Goal: Use online tool/utility: Utilize a website feature to perform a specific function

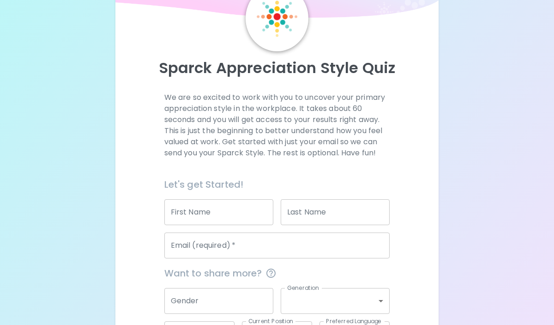
scroll to position [52, 0]
click at [261, 212] on input "First Name" at bounding box center [218, 212] width 109 height 26
type input "[PERSON_NAME]"
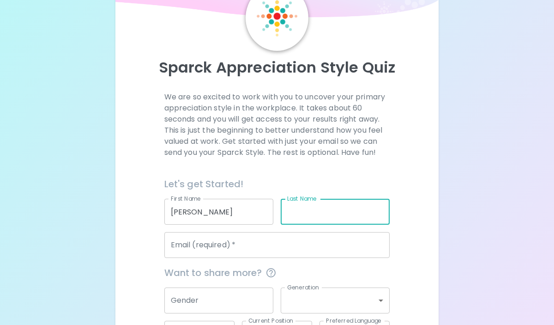
click at [325, 210] on input "Last Name" at bounding box center [335, 212] width 109 height 26
type input "B"
type input "[PERSON_NAME]"
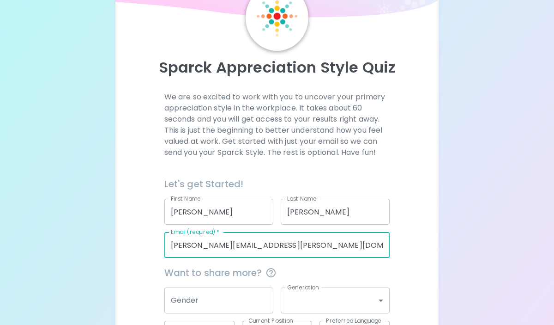
type input "[PERSON_NAME][EMAIL_ADDRESS][PERSON_NAME][DOMAIN_NAME][US_STATE]"
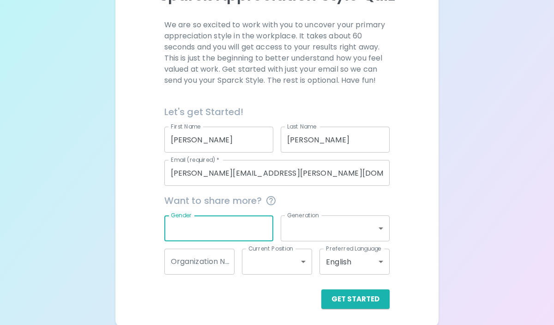
scroll to position [127, 0]
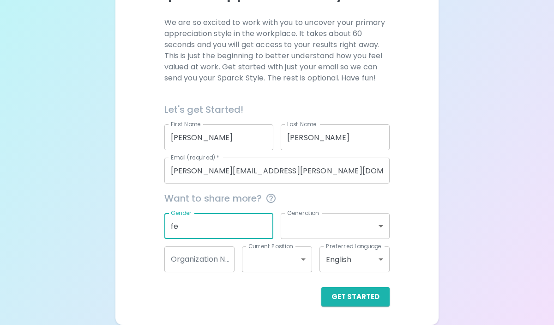
type input "f"
type input "[DEMOGRAPHIC_DATA]"
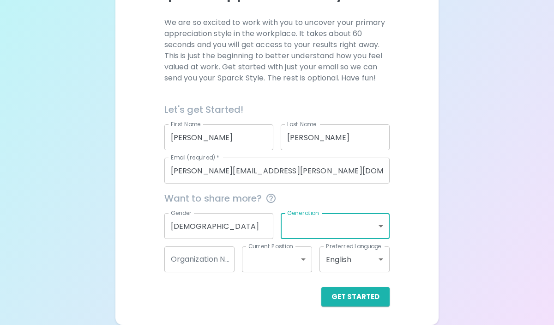
click at [377, 228] on body "Sparck Appreciation Style Quiz We are so excited to work with you to uncover yo…" at bounding box center [277, 98] width 554 height 451
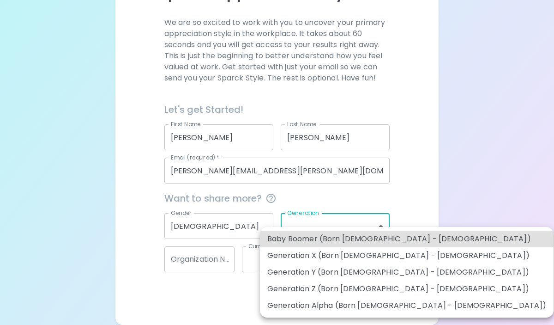
click at [365, 272] on li "Generation Y (Born [DEMOGRAPHIC_DATA] - [DEMOGRAPHIC_DATA])" at bounding box center [407, 272] width 294 height 17
type input "generation_y"
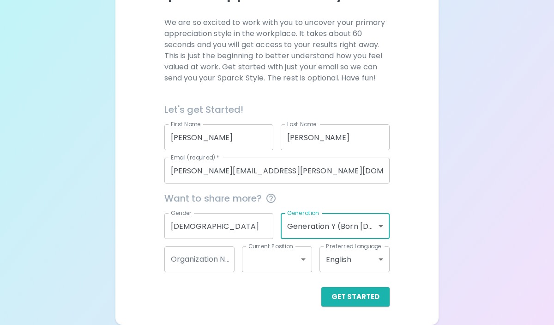
click at [223, 262] on input "Organization Name" at bounding box center [199, 259] width 70 height 26
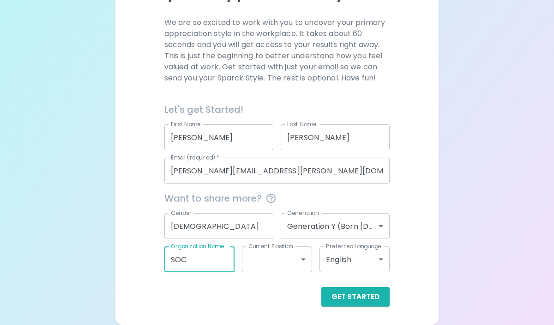
type input "SOC"
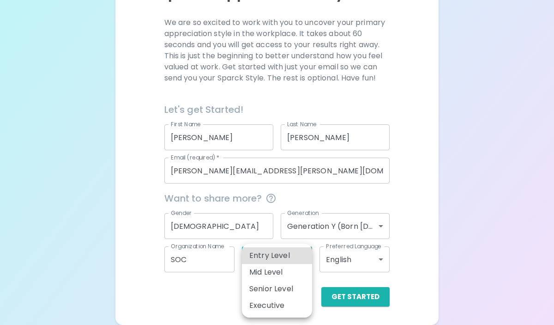
click at [298, 261] on body "Sparck Appreciation Style Quiz We are so excited to work with you to uncover yo…" at bounding box center [277, 98] width 554 height 451
click at [279, 253] on li "Entry Level" at bounding box center [277, 255] width 70 height 17
type input "entry_level"
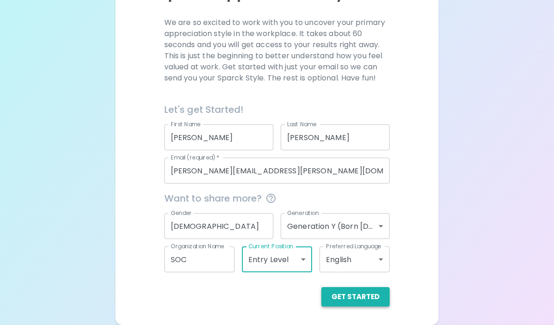
click at [363, 294] on button "Get Started" at bounding box center [355, 296] width 68 height 19
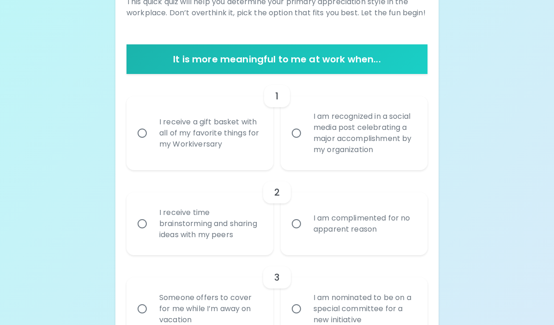
scroll to position [164, 0]
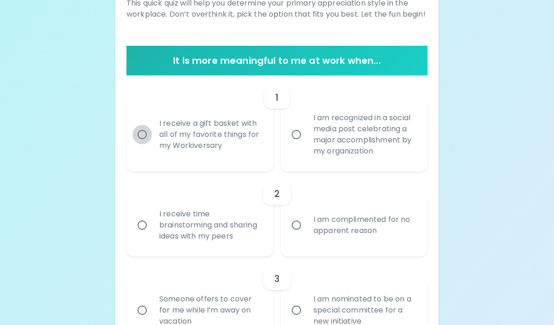
click at [139, 133] on input "I receive a gift basket with all of my favorite things for my Workiversary" at bounding box center [142, 134] width 19 height 19
radio input "true"
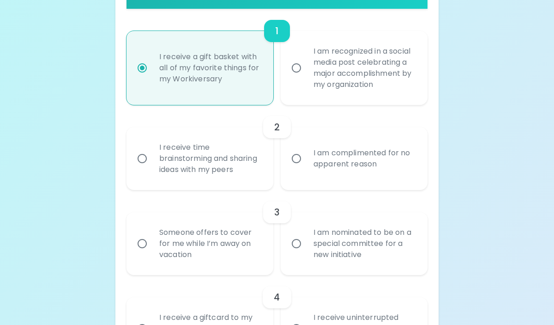
scroll to position [238, 0]
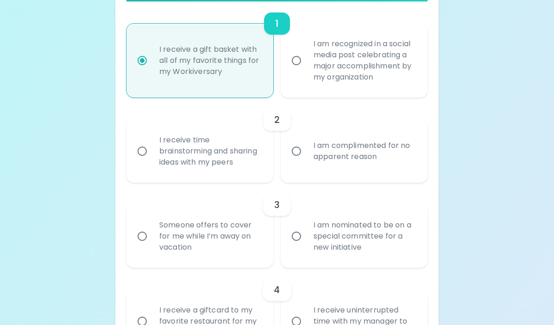
click at [141, 151] on input "I receive time brainstorming and sharing ideas with my peers" at bounding box center [142, 150] width 19 height 19
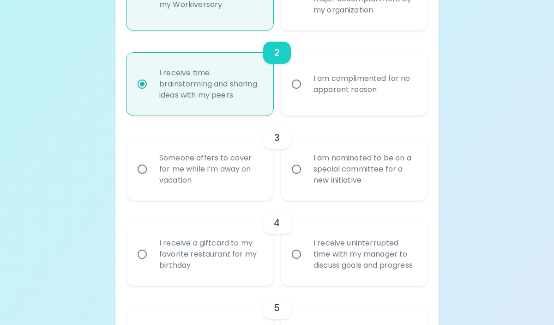
scroll to position [312, 0]
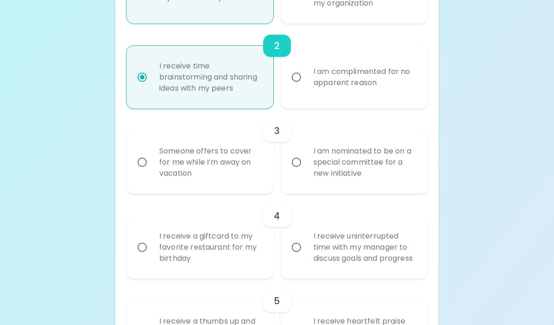
radio input "true"
click at [141, 163] on input "Someone offers to cover for me while I’m away on vacation" at bounding box center [142, 161] width 19 height 19
radio input "false"
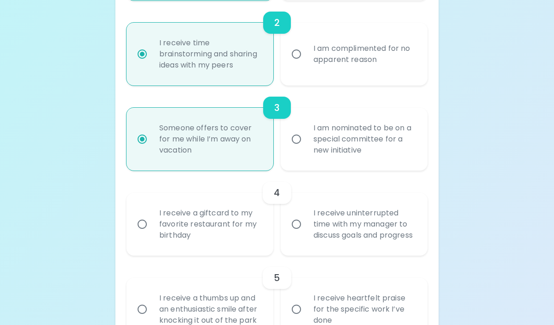
scroll to position [386, 0]
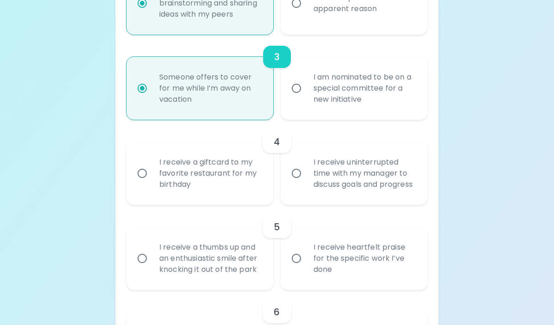
radio input "true"
click at [143, 179] on input "I receive a giftcard to my favorite restaurant for my birthday" at bounding box center [142, 172] width 19 height 19
radio input "false"
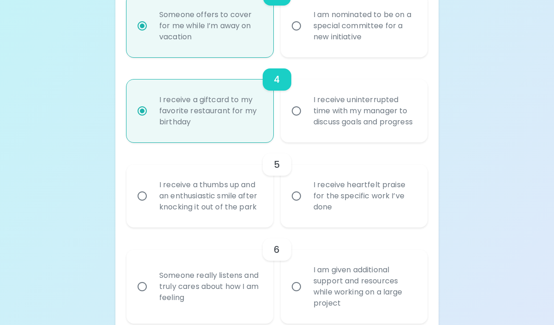
scroll to position [460, 0]
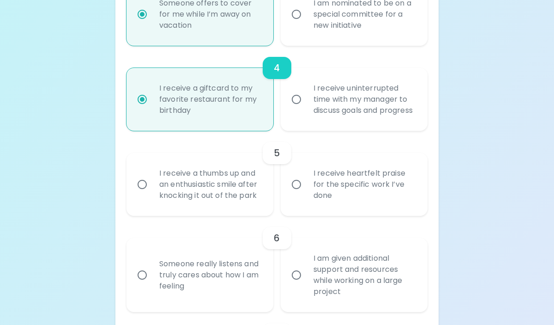
radio input "true"
click at [295, 194] on input "I receive heartfelt praise for the specific work I’ve done" at bounding box center [296, 184] width 19 height 19
radio input "false"
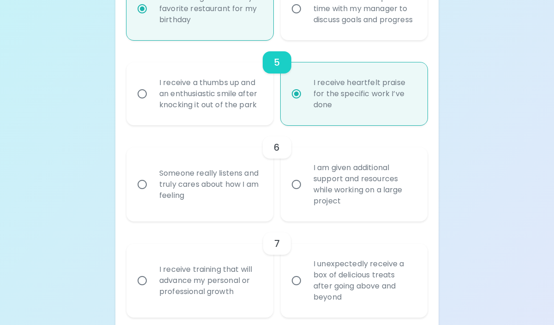
scroll to position [552, 0]
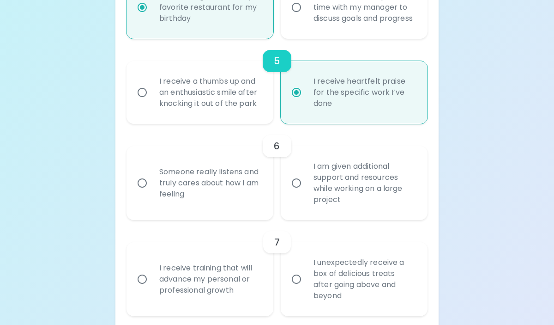
radio input "true"
click at [139, 193] on input "Someone really listens and truly cares about how I am feeling" at bounding box center [142, 182] width 19 height 19
radio input "false"
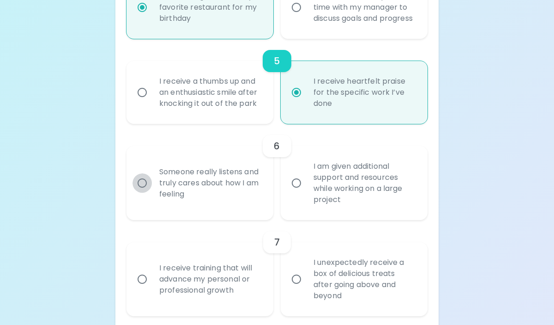
radio input "false"
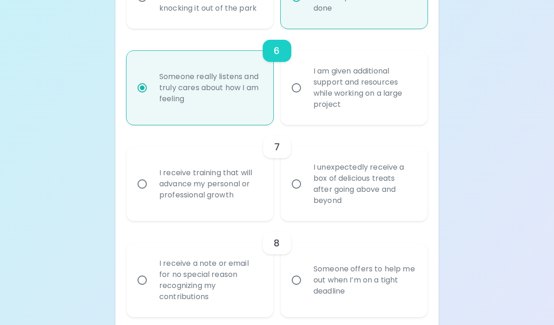
scroll to position [649, 0]
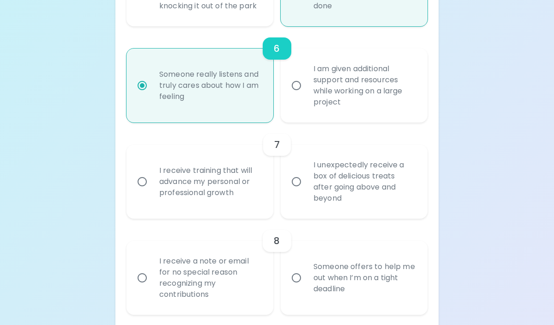
radio input "true"
click at [297, 95] on input "I am given additional support and resources while working on a large project" at bounding box center [296, 85] width 19 height 19
radio input "false"
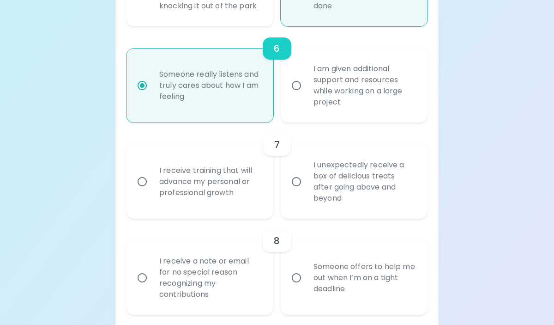
radio input "false"
radio input "true"
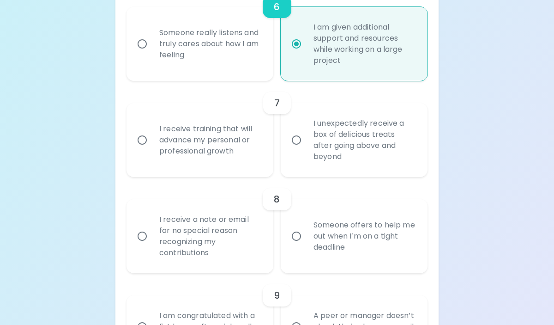
scroll to position [694, 0]
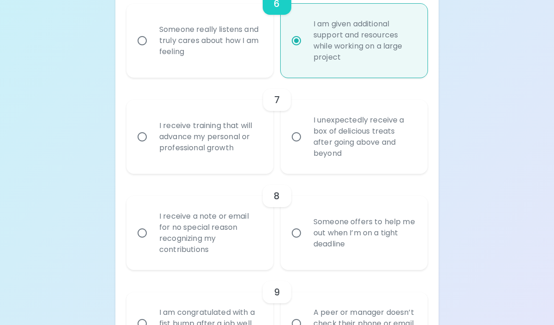
radio input "true"
click at [140, 146] on input "I receive training that will advance my personal or professional growth" at bounding box center [142, 136] width 19 height 19
radio input "false"
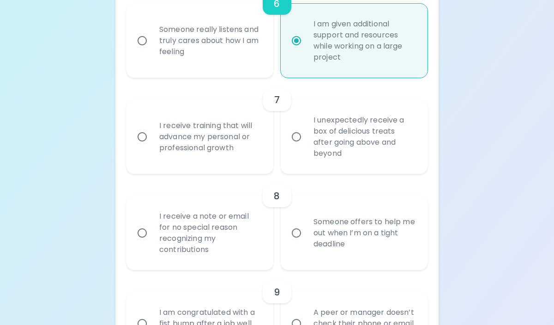
radio input "false"
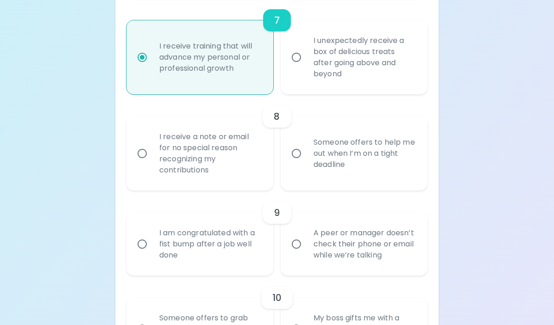
scroll to position [776, 0]
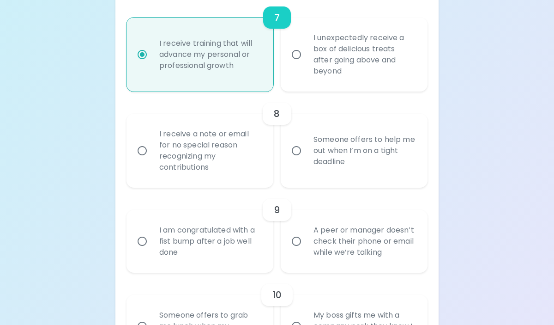
radio input "true"
click at [296, 160] on input "Someone offers to help me out when I’m on a tight deadline" at bounding box center [296, 150] width 19 height 19
radio input "false"
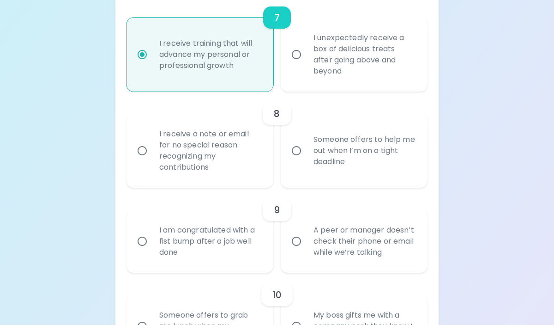
radio input "false"
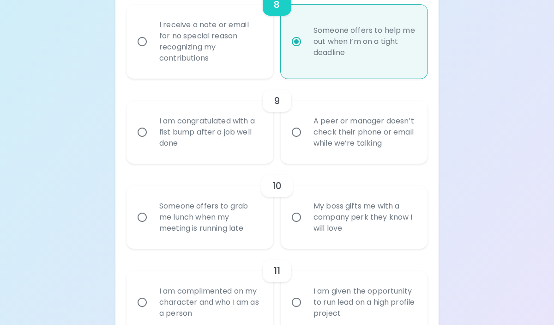
scroll to position [887, 0]
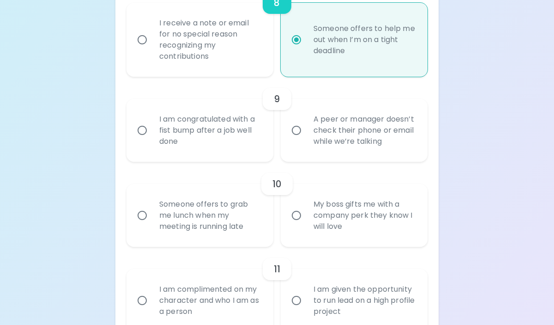
radio input "true"
click at [144, 139] on input "I am congratulated with a fist bump after a job well done" at bounding box center [142, 130] width 19 height 19
radio input "false"
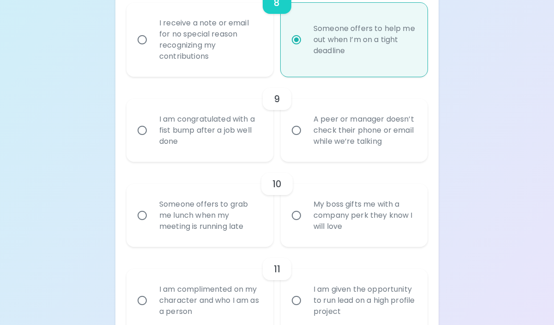
radio input "false"
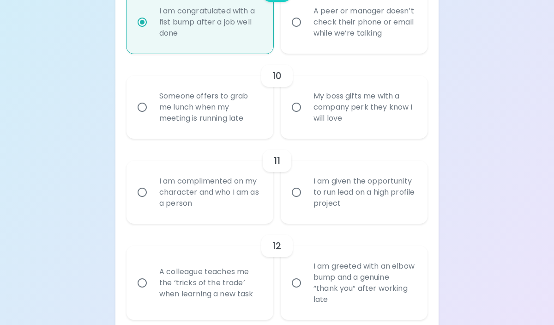
scroll to position [994, 0]
radio input "true"
click at [140, 118] on input "Someone offers to grab me lunch when my meeting is running late" at bounding box center [142, 107] width 19 height 19
radio input "false"
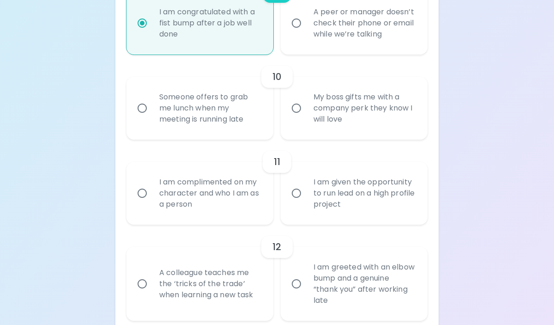
radio input "false"
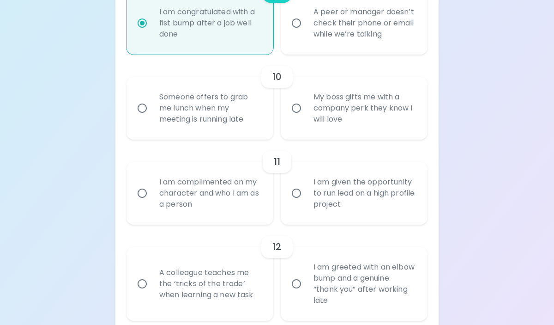
radio input "false"
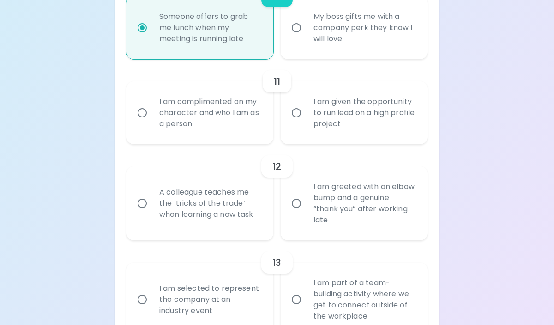
scroll to position [1078, 0]
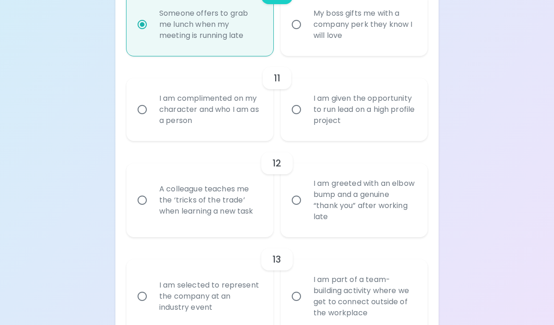
radio input "true"
click at [144, 119] on input "I am complimented on my character and who I am as a person" at bounding box center [142, 109] width 19 height 19
radio input "false"
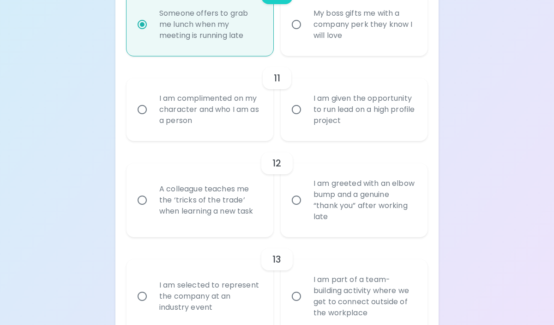
radio input "false"
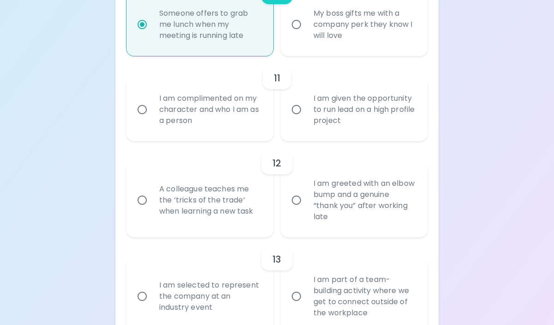
radio input "false"
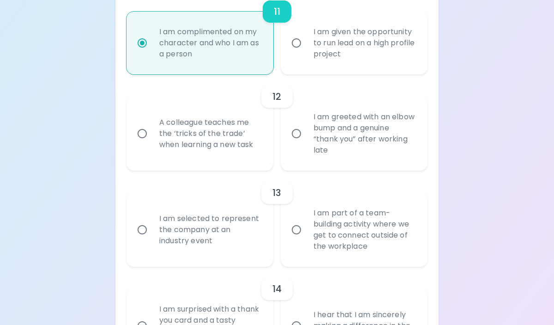
scroll to position [1152, 0]
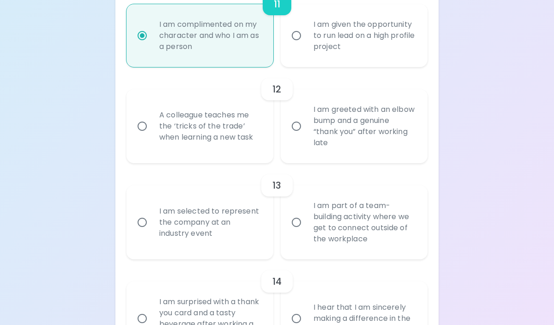
radio input "true"
click at [142, 136] on input "A colleague teaches me the ‘tricks of the trade’ when learning a new task" at bounding box center [142, 125] width 19 height 19
radio input "false"
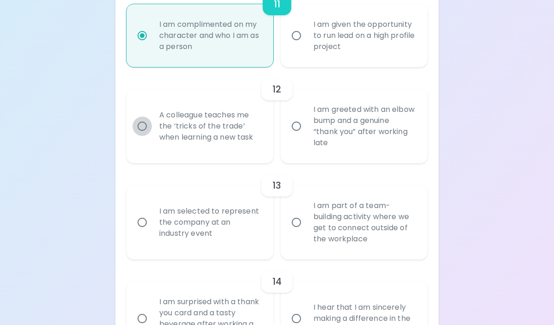
radio input "false"
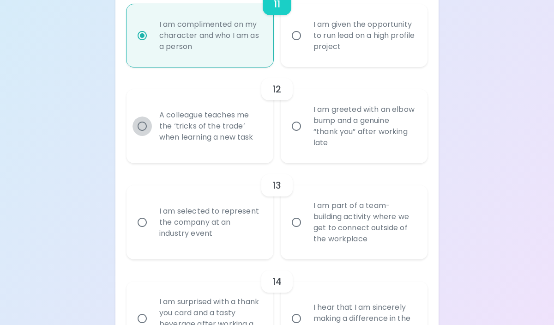
radio input "false"
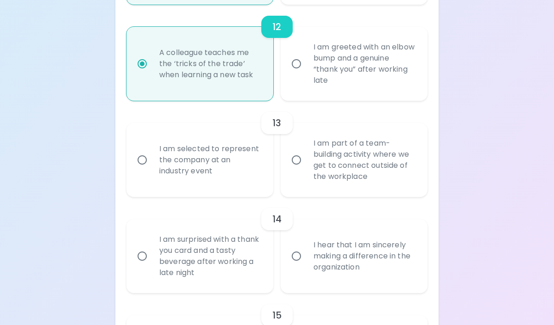
scroll to position [1225, 0]
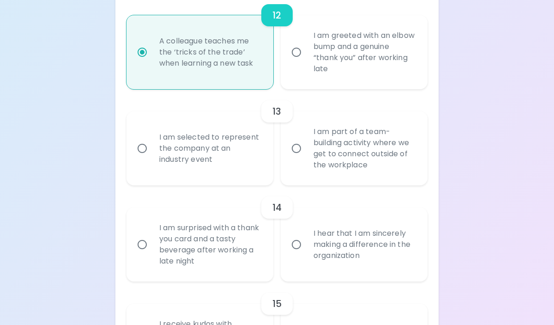
radio input "true"
click at [295, 158] on input "I am part of a team-building activity where we get to connect outside of the wo…" at bounding box center [296, 148] width 19 height 19
radio input "false"
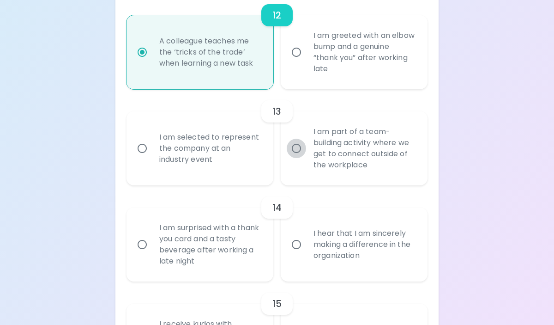
radio input "false"
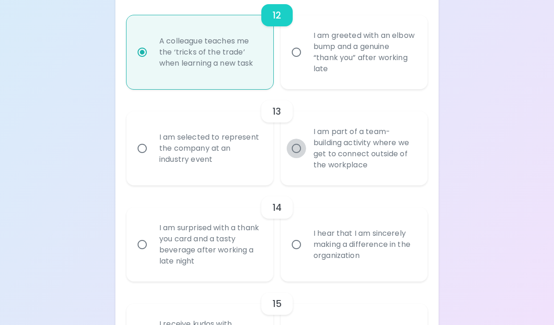
radio input "false"
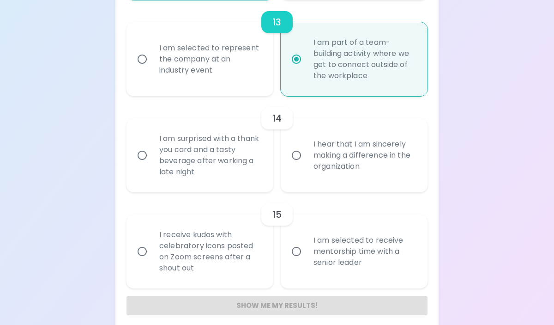
scroll to position [1326, 0]
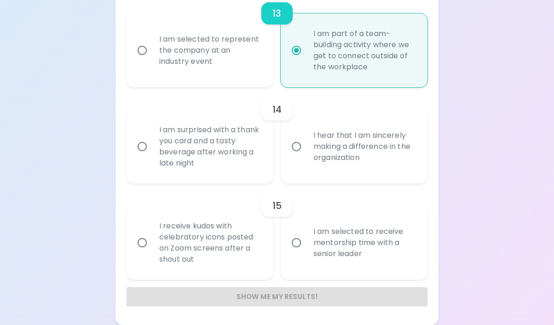
radio input "true"
click at [296, 156] on input "I hear that I am sincerely making a difference in the organization" at bounding box center [296, 146] width 19 height 19
radio input "false"
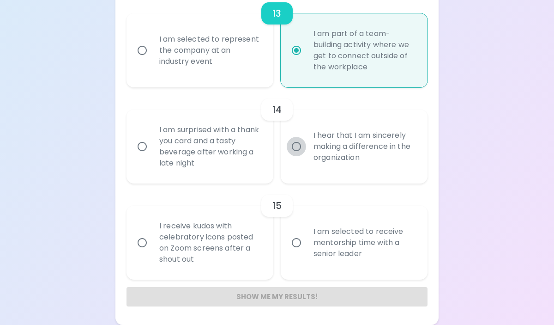
radio input "false"
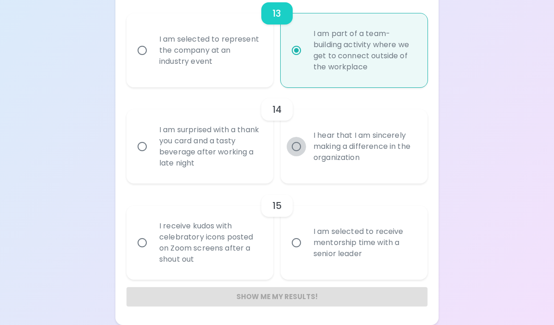
radio input "false"
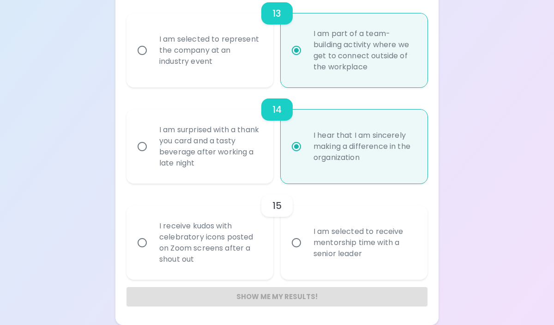
radio input "true"
click at [295, 243] on input "I am selected to receive mentorship time with a senior leader" at bounding box center [296, 242] width 19 height 19
radio input "false"
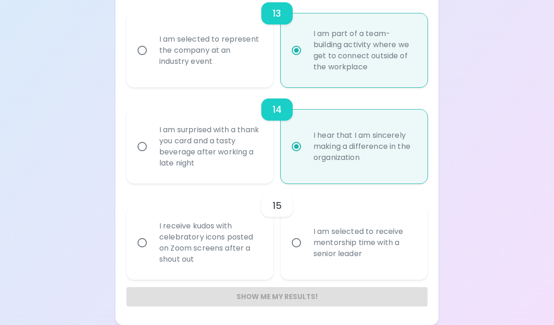
radio input "false"
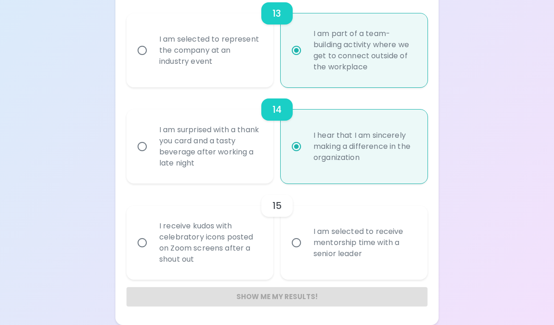
radio input "false"
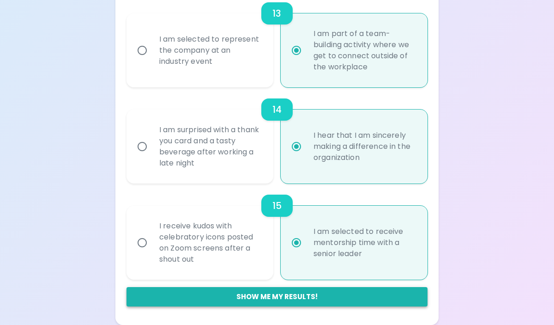
radio input "true"
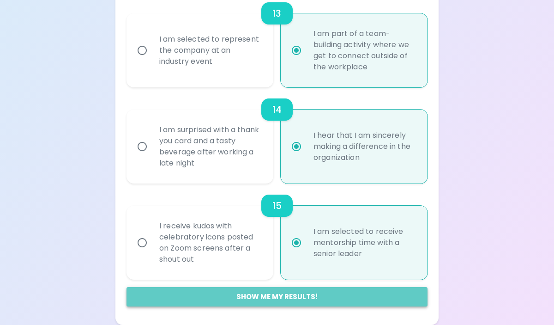
click at [260, 296] on button "Show me my results!" at bounding box center [277, 296] width 301 height 19
radio input "false"
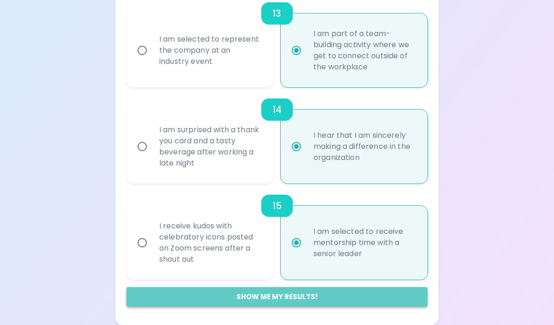
radio input "false"
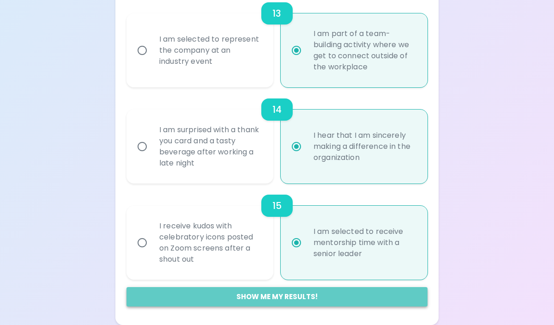
radio input "false"
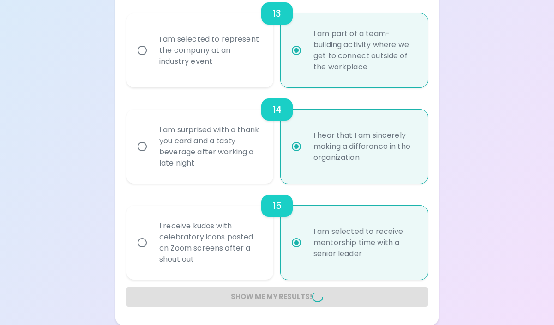
radio input "false"
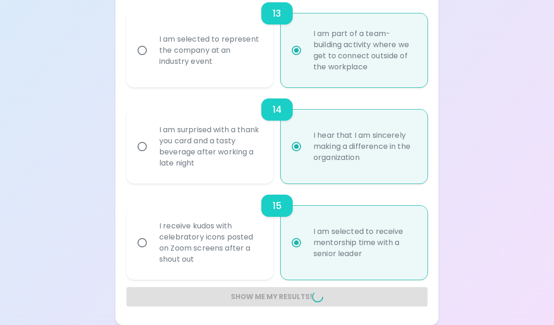
radio input "false"
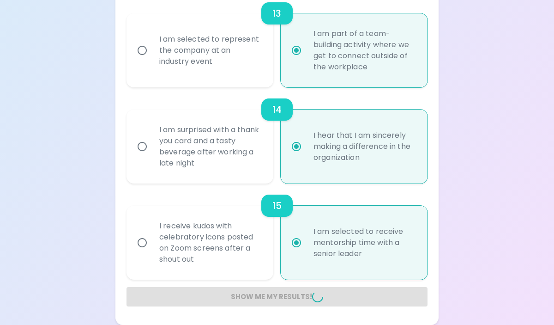
radio input "false"
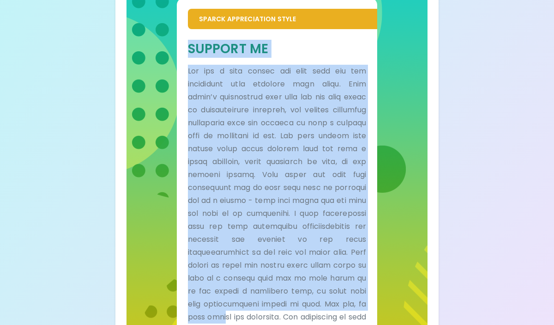
scroll to position [348, 0]
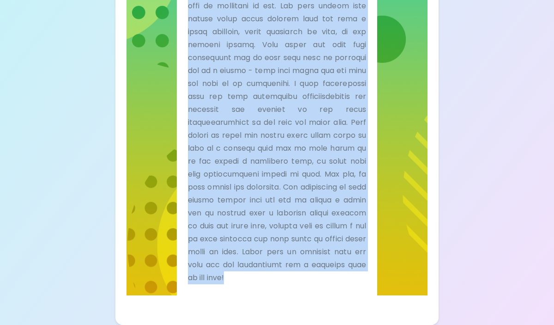
drag, startPoint x: 186, startPoint y: 84, endPoint x: 327, endPoint y: 281, distance: 241.5
click at [327, 281] on div "Support Me" at bounding box center [277, 97] width 201 height 396
copy div "Loremip Do Sit ame c adip elitse doe temp inci utl etd magnaaliqu enim adminimv…"
